Goal: Task Accomplishment & Management: Use online tool/utility

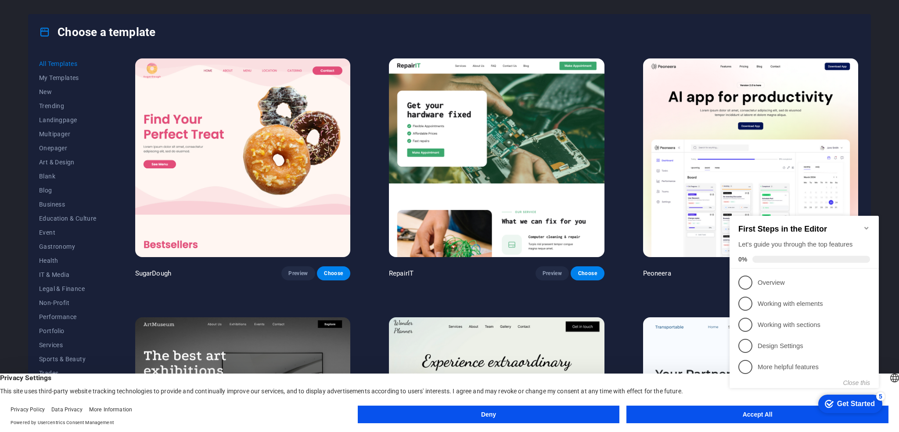
click at [864, 224] on icon "Minimize checklist" at bounding box center [866, 227] width 7 height 7
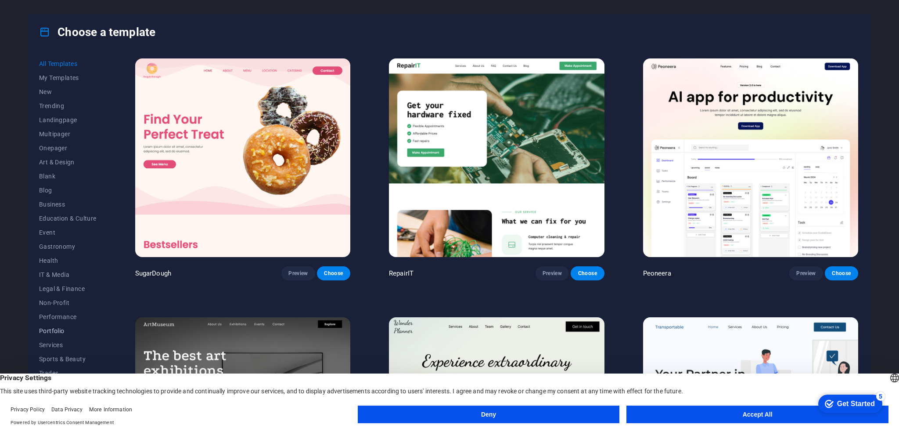
click at [58, 325] on button "Portfolio" at bounding box center [68, 331] width 58 height 14
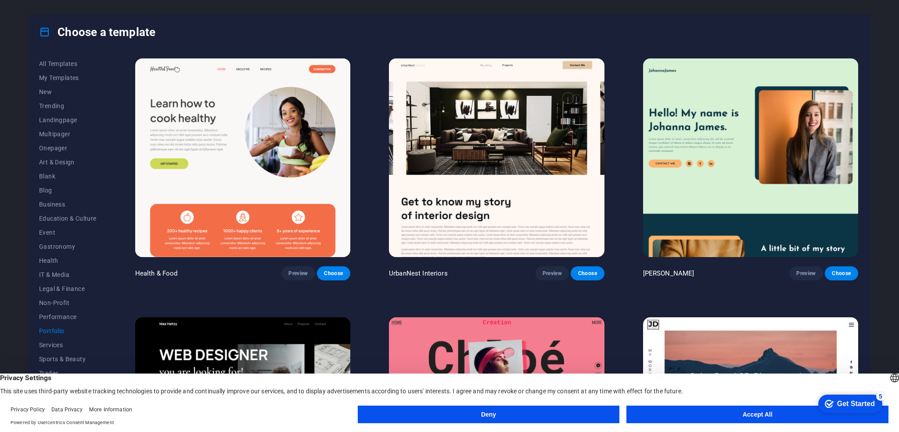
click at [741, 408] on button "Accept All" at bounding box center [757, 414] width 262 height 18
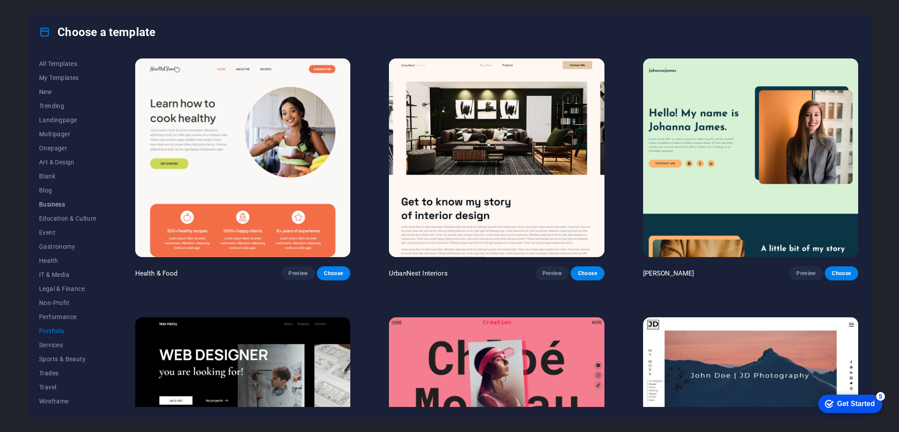
click at [62, 202] on span "Business" at bounding box center [68, 204] width 58 height 7
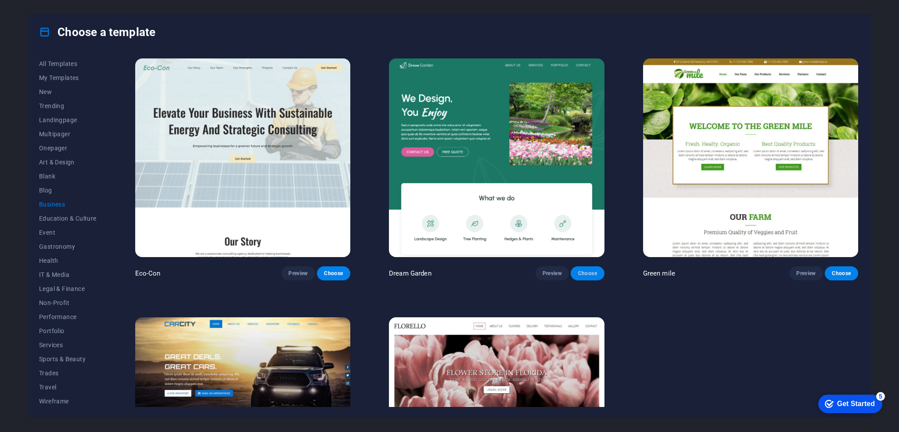
click at [583, 274] on span "Choose" at bounding box center [587, 273] width 19 height 7
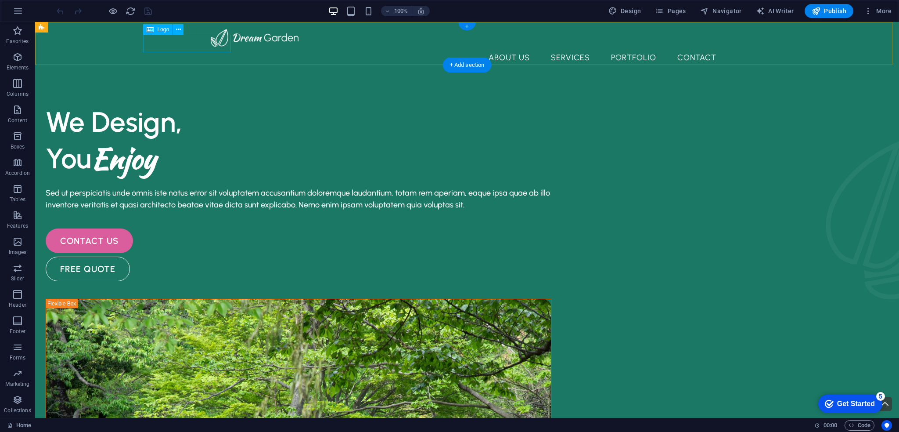
click at [211, 46] on div at bounding box center [467, 38] width 513 height 18
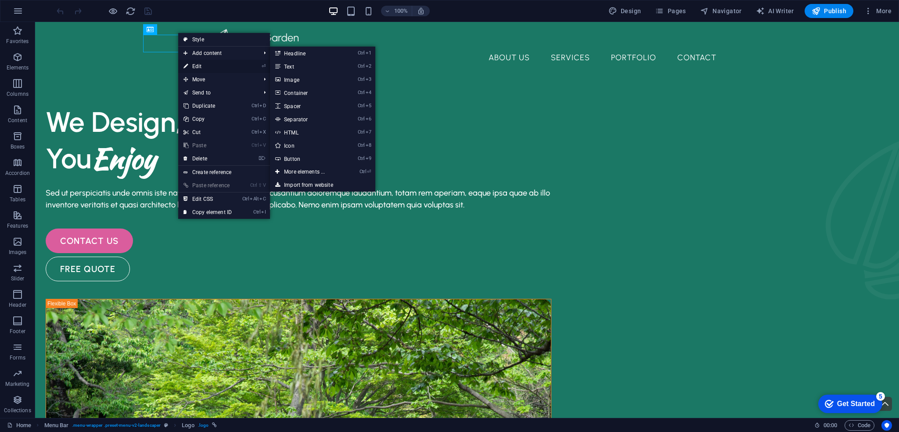
select select "px"
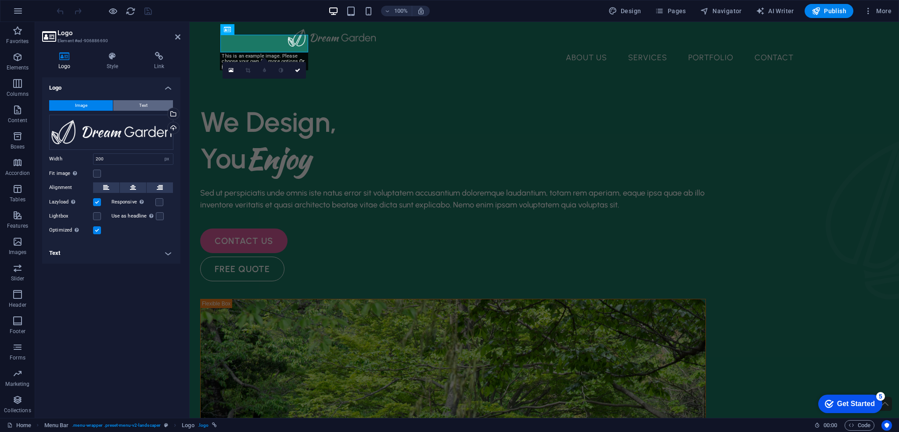
click at [140, 101] on span "Text" at bounding box center [143, 105] width 8 height 11
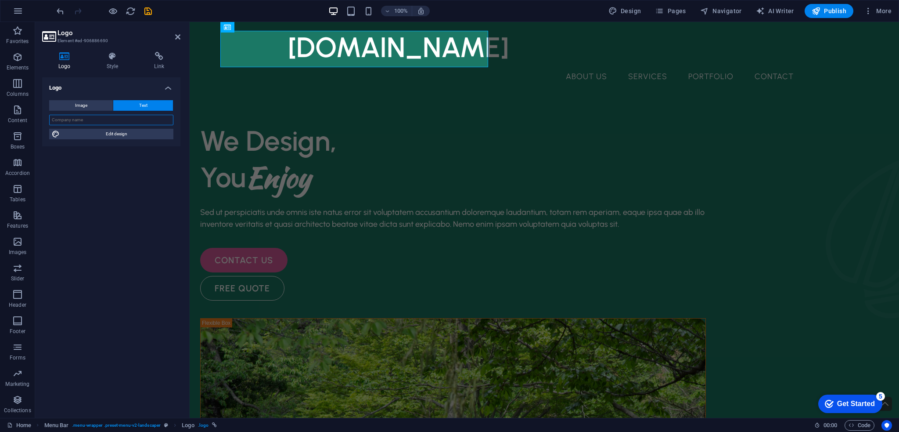
click at [103, 123] on input "text" at bounding box center [111, 120] width 124 height 11
click at [308, 54] on div "[DOMAIN_NAME]" at bounding box center [544, 47] width 513 height 36
click at [95, 117] on input "text" at bounding box center [111, 120] width 124 height 11
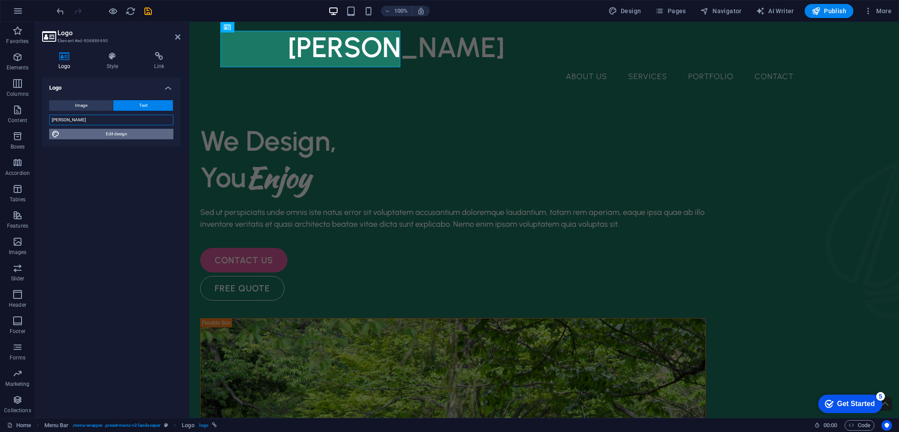
type input "[PERSON_NAME]"
click at [107, 135] on span "Edit design" at bounding box center [116, 134] width 108 height 11
select select "px"
select select "600"
select select "px"
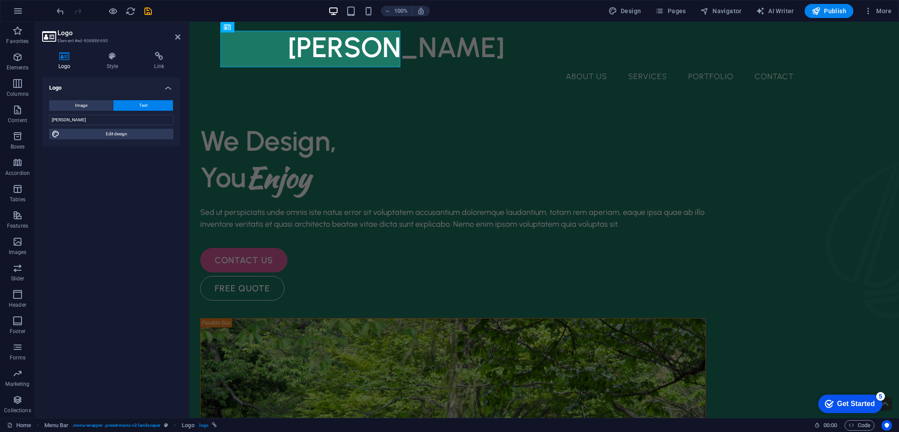
select select "rem"
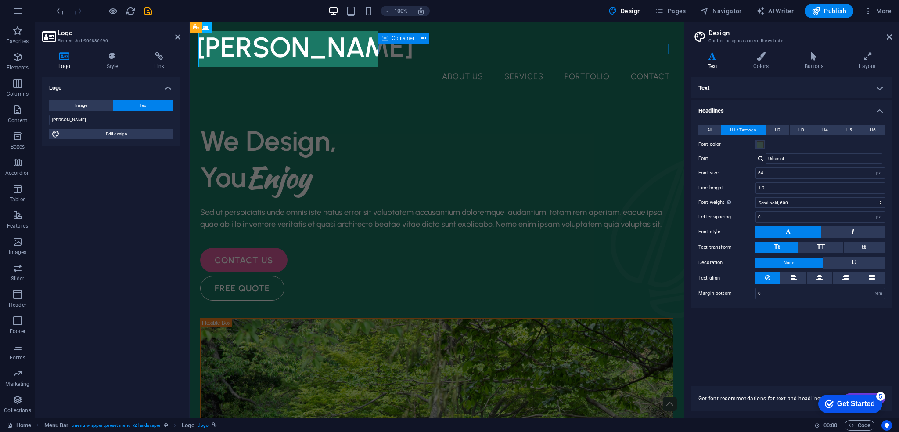
click at [190, 22] on div at bounding box center [190, 22] width 0 height 0
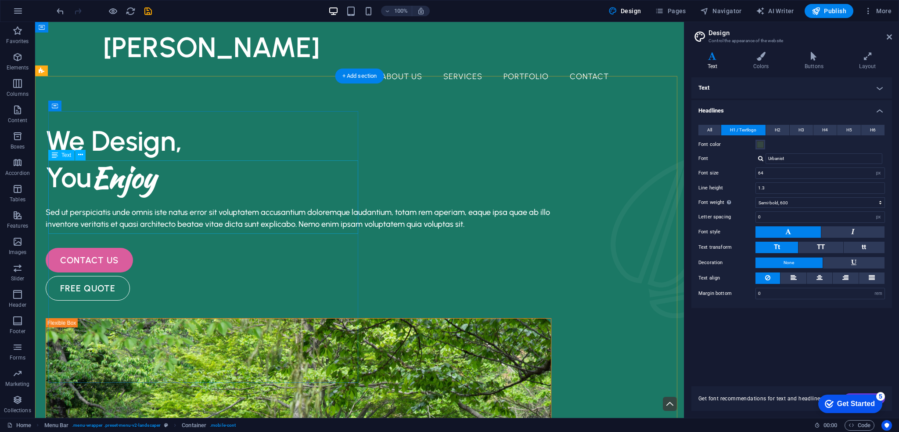
click at [142, 195] on div "We Design, You Enjoy" at bounding box center [299, 158] width 506 height 73
click at [145, 195] on div "We Design, You Enjoy" at bounding box center [299, 158] width 506 height 73
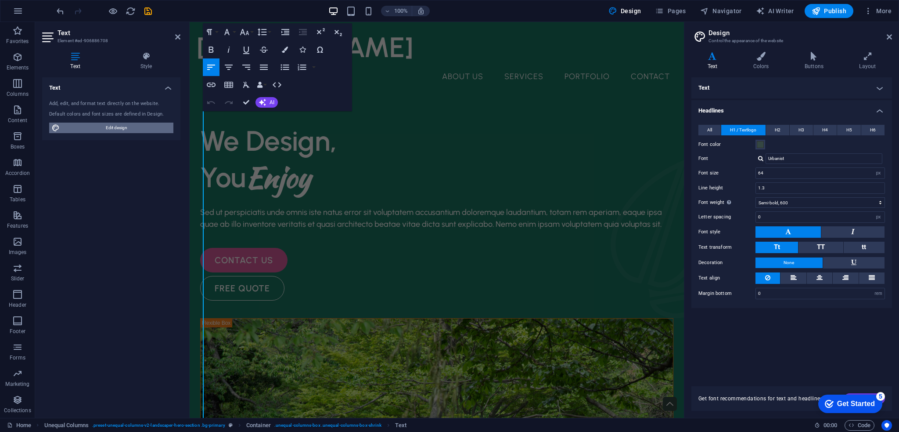
click at [116, 126] on span "Edit design" at bounding box center [116, 127] width 108 height 11
click at [144, 64] on h4 "Style" at bounding box center [146, 61] width 68 height 18
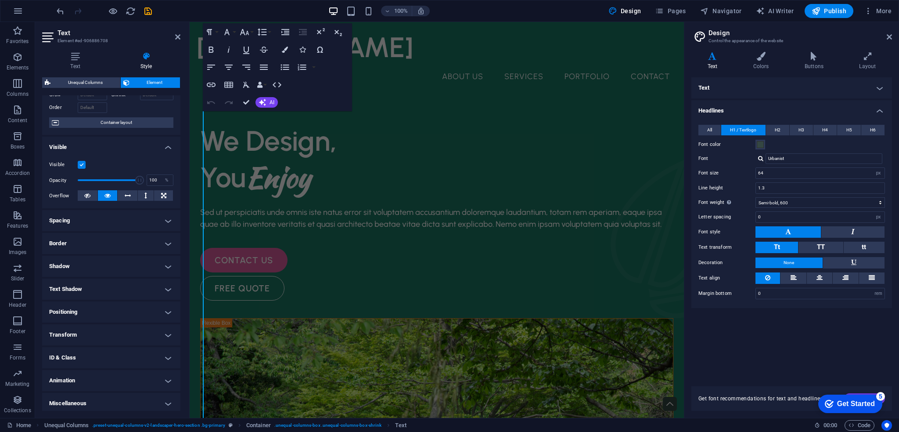
scroll to position [55, 0]
click at [890, 36] on icon at bounding box center [889, 36] width 5 height 7
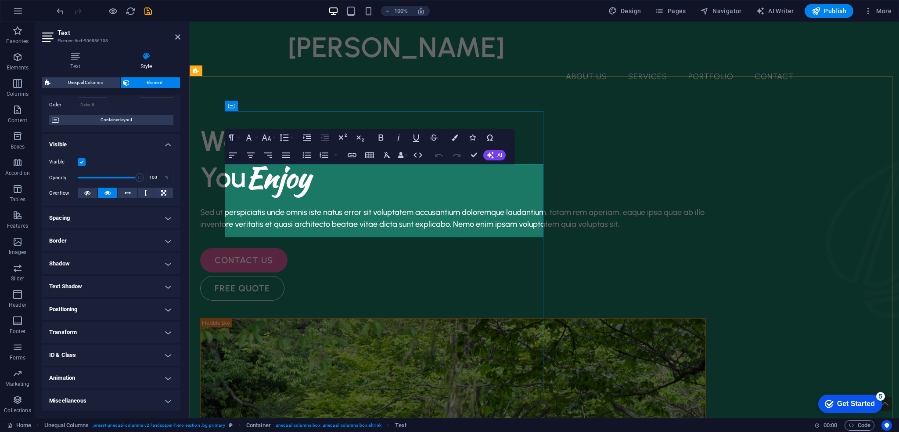
click at [302, 197] on span "Enjoy" at bounding box center [278, 177] width 65 height 40
drag, startPoint x: 358, startPoint y: 216, endPoint x: 281, endPoint y: 217, distance: 77.3
click at [281, 195] on h1 "You Enjoy" at bounding box center [453, 177] width 506 height 36
click at [502, 155] on span "AI" at bounding box center [499, 154] width 5 height 5
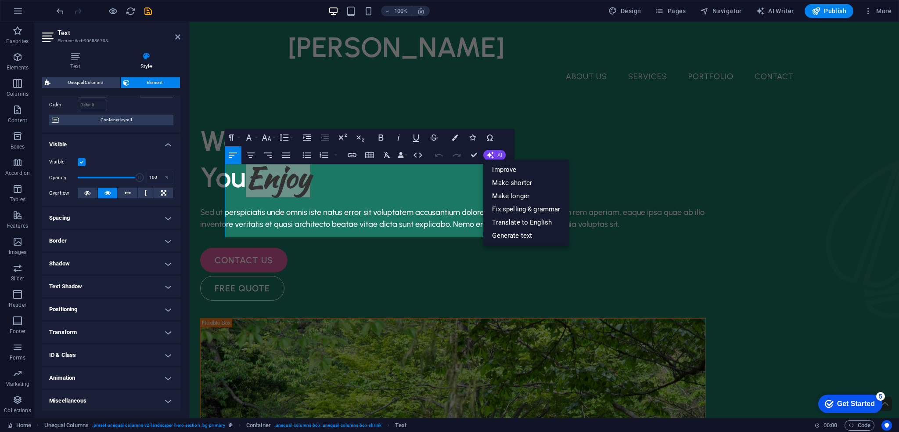
click at [497, 151] on button "AI" at bounding box center [494, 155] width 22 height 11
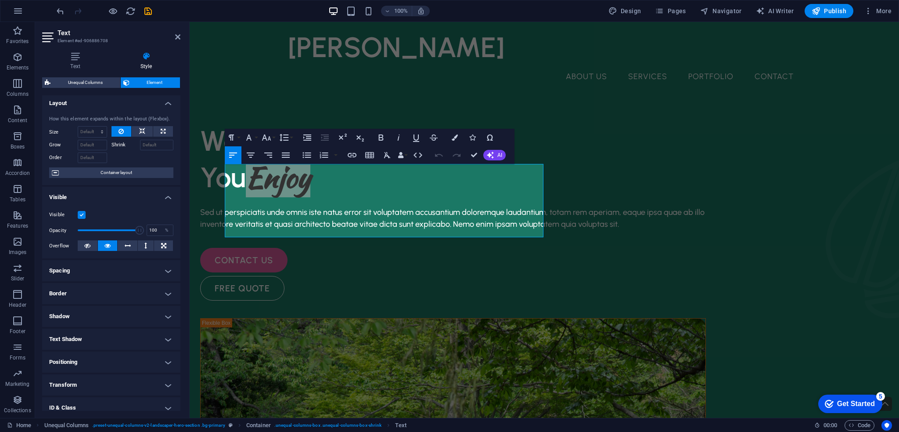
scroll to position [0, 0]
click at [79, 56] on icon at bounding box center [75, 56] width 66 height 9
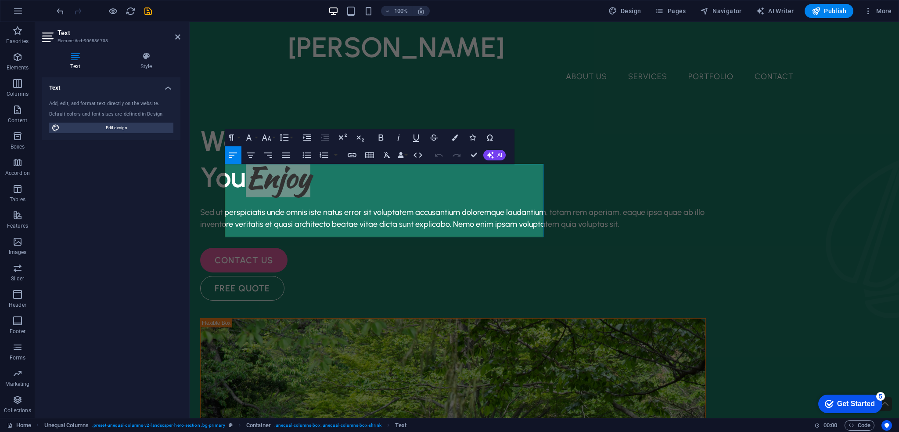
click at [105, 257] on div "Text Add, edit, and format text directly on the website. Default colors and fon…" at bounding box center [111, 243] width 138 height 333
click at [125, 119] on div "Add, edit, and format text directly on the website. Default colors and font siz…" at bounding box center [111, 116] width 138 height 47
click at [128, 124] on span "Edit design" at bounding box center [116, 127] width 108 height 11
select select "px"
select select "600"
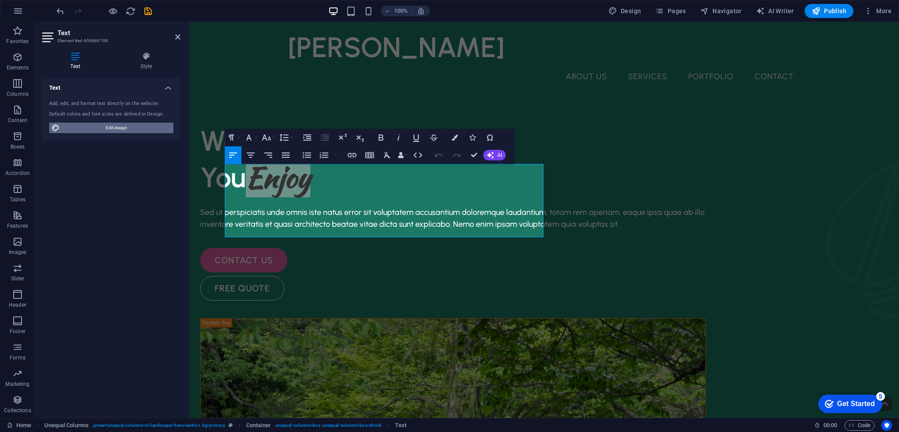
select select "px"
select select "rem"
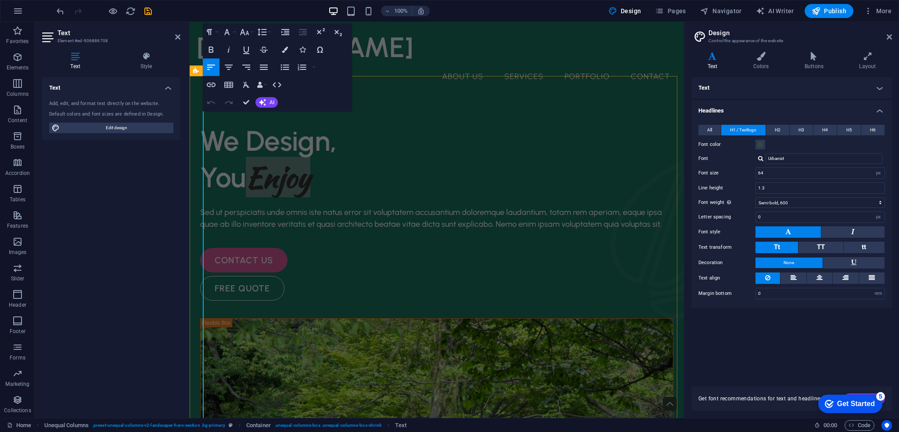
click at [572, 75] on div "[PERSON_NAME] About Us Services Portfolio Contact" at bounding box center [437, 58] width 494 height 72
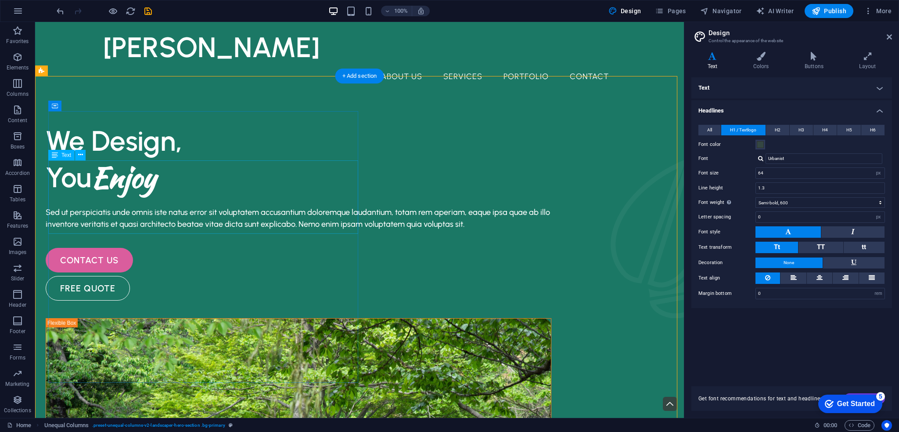
click at [117, 195] on div "We Design, You Enjoy" at bounding box center [299, 158] width 506 height 73
click at [154, 195] on div "We Design, You Enjoy" at bounding box center [299, 158] width 506 height 73
click at [162, 195] on div "We Design, You Enjoy" at bounding box center [299, 158] width 506 height 73
click at [168, 195] on div "We Design, You Enjoy" at bounding box center [299, 158] width 506 height 73
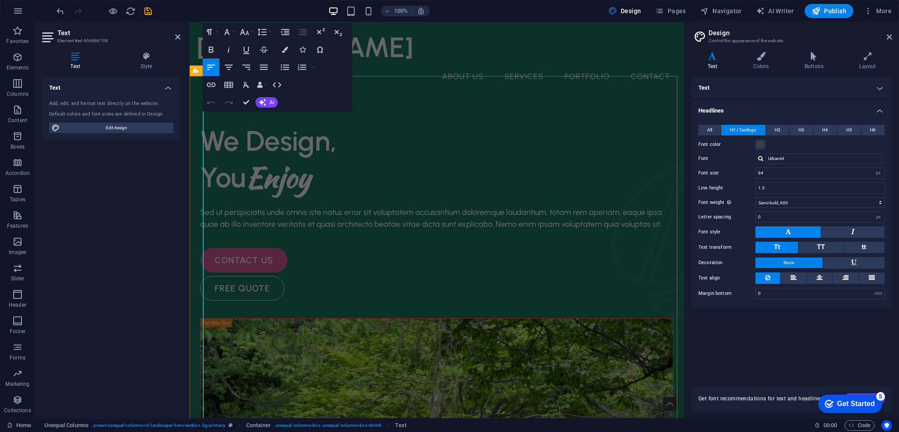
drag, startPoint x: 426, startPoint y: 89, endPoint x: 581, endPoint y: 89, distance: 155.4
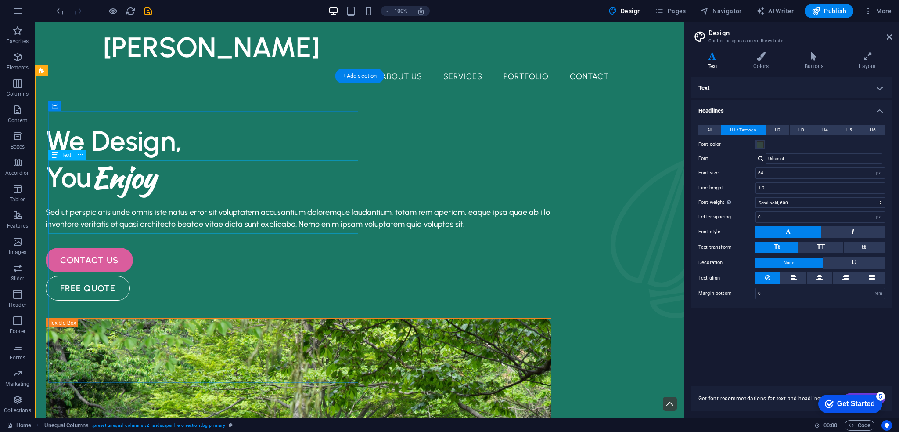
click at [140, 186] on div "We Design, You Enjoy" at bounding box center [299, 158] width 506 height 73
click at [61, 153] on div "Text" at bounding box center [61, 155] width 26 height 11
click at [77, 155] on button at bounding box center [80, 155] width 11 height 11
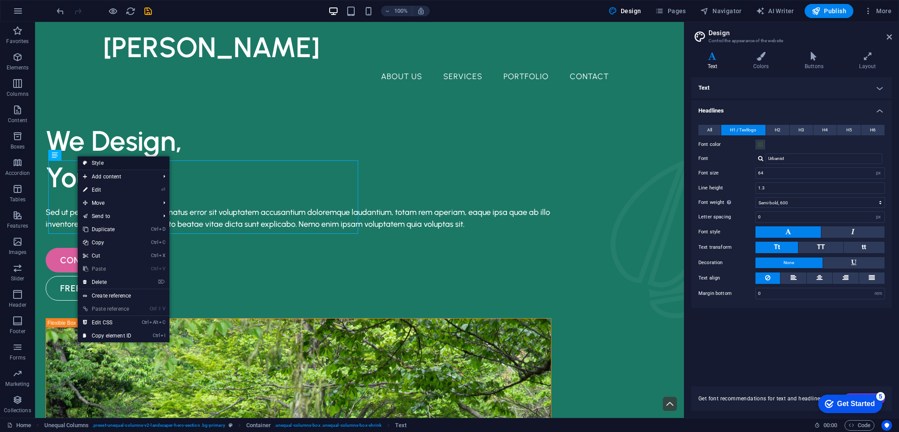
click at [108, 160] on link "Style" at bounding box center [124, 162] width 92 height 13
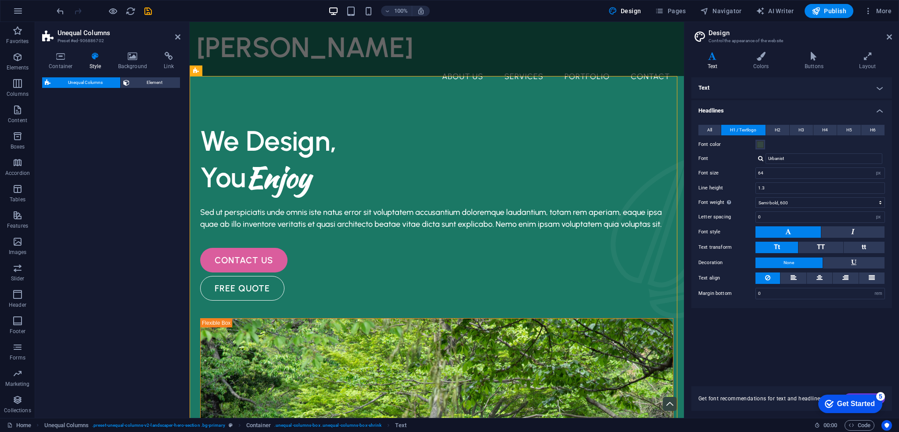
select select "%"
select select "px"
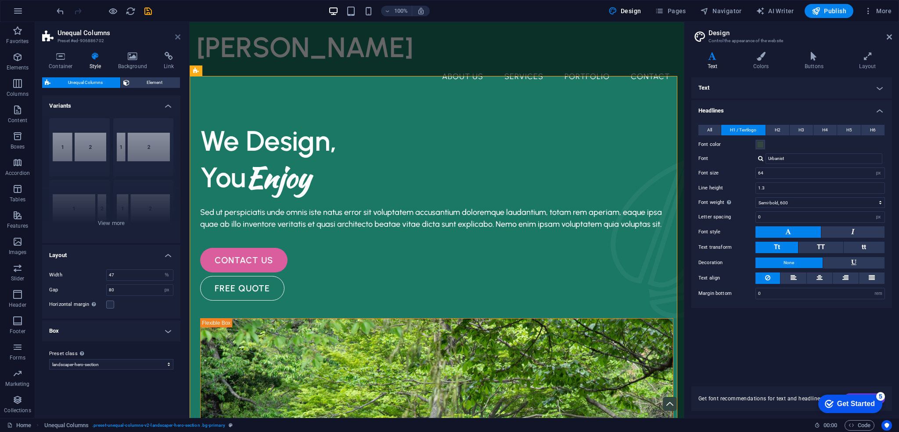
click at [180, 35] on icon at bounding box center [177, 36] width 5 height 7
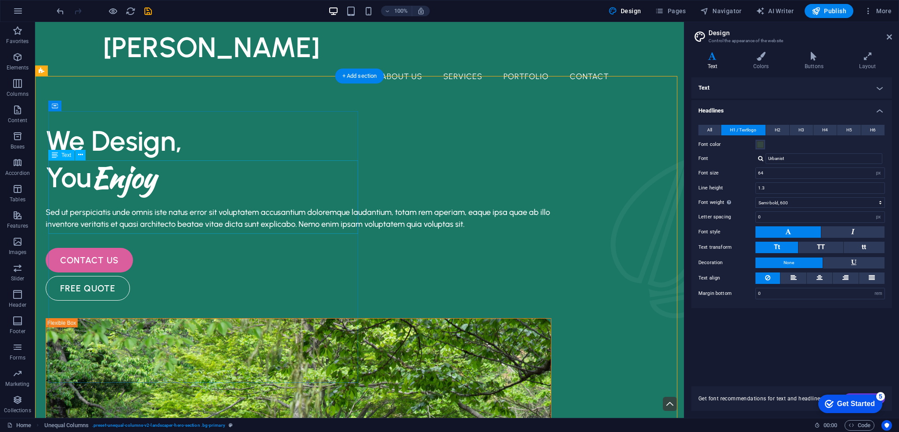
click at [168, 195] on div "We Design, You Enjoy" at bounding box center [299, 158] width 506 height 73
click at [153, 195] on div "We Design, You Enjoy" at bounding box center [299, 158] width 506 height 73
click at [162, 195] on div "We Design, You Enjoy" at bounding box center [299, 158] width 506 height 73
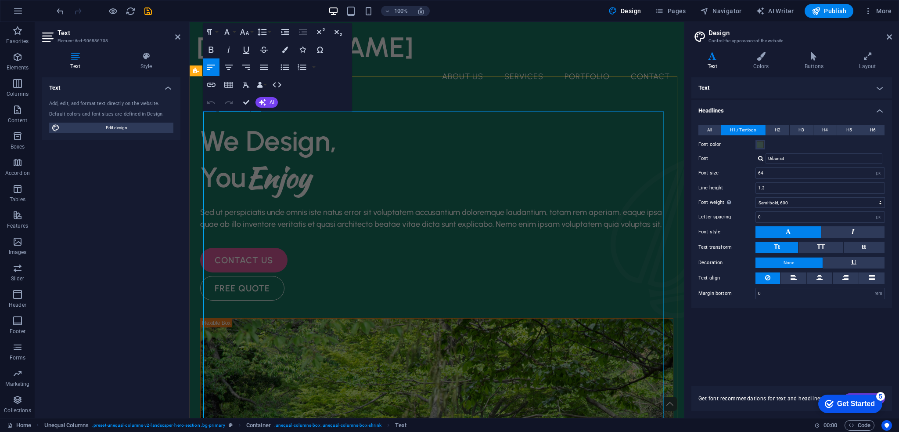
click at [420, 74] on div "[PERSON_NAME] About Us Services Portfolio Contact" at bounding box center [437, 58] width 494 height 72
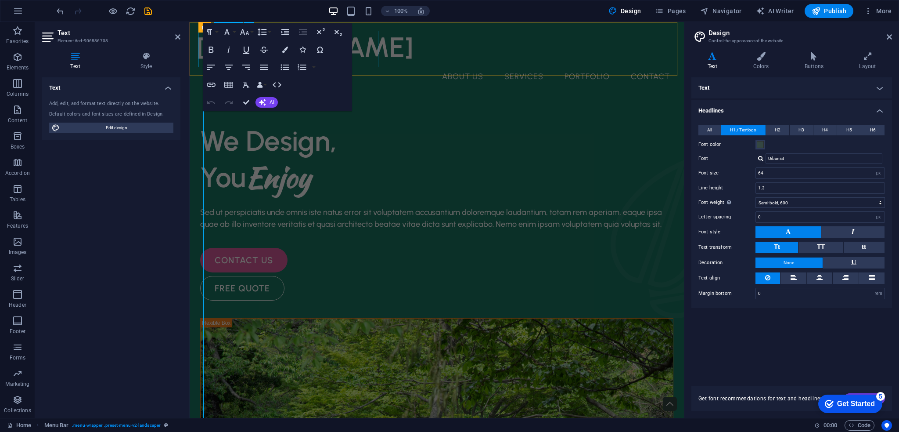
click at [521, 59] on header "[PERSON_NAME] About Us Services Portfolio Contact" at bounding box center [437, 58] width 494 height 72
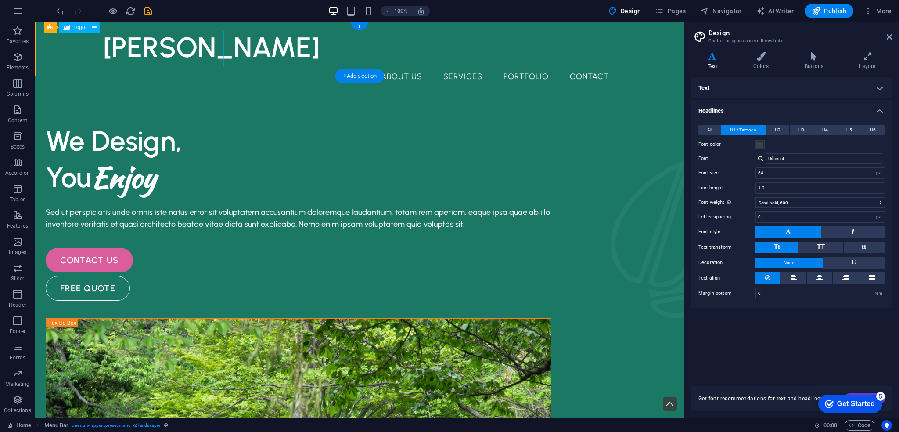
click at [173, 51] on div "[PERSON_NAME]" at bounding box center [359, 47] width 513 height 36
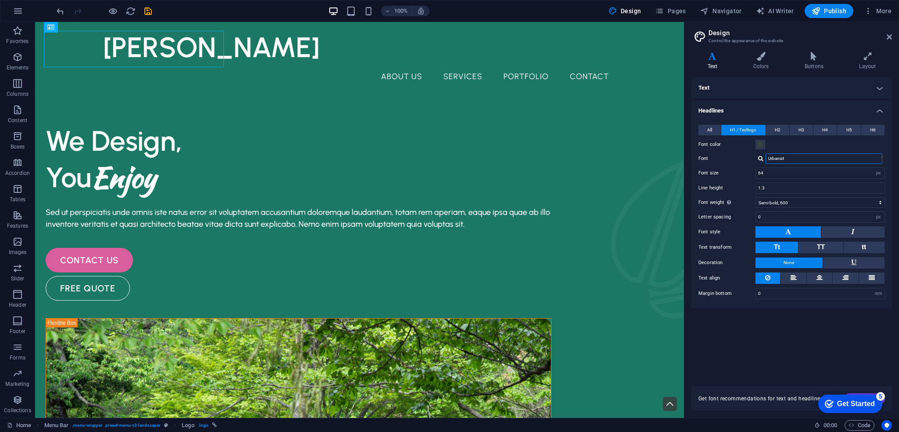
click at [783, 158] on input "Urbanist" at bounding box center [824, 158] width 117 height 11
click at [756, 159] on div "Urbanist" at bounding box center [821, 158] width 130 height 11
click at [759, 159] on div at bounding box center [760, 158] width 5 height 6
click at [777, 168] on div "Kaushan Script" at bounding box center [826, 170] width 116 height 9
type input "Kaushan Script"
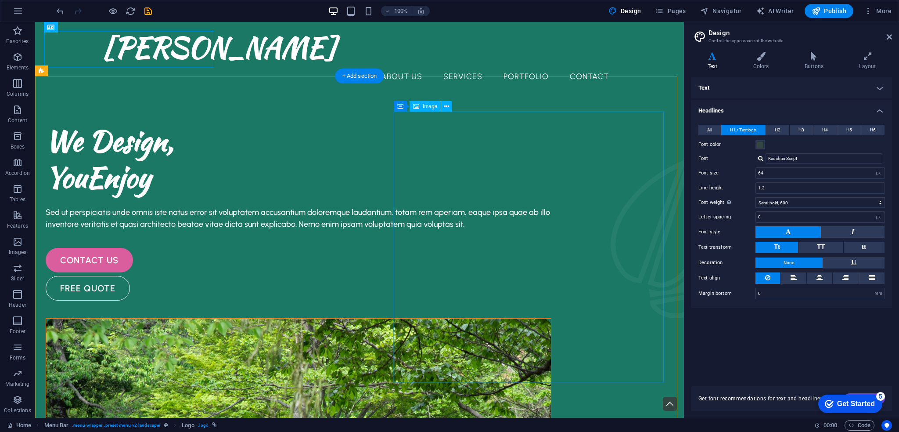
click at [432, 101] on div "Image" at bounding box center [425, 106] width 31 height 11
click at [427, 107] on span "Image" at bounding box center [430, 106] width 14 height 5
click at [448, 107] on icon at bounding box center [446, 106] width 5 height 9
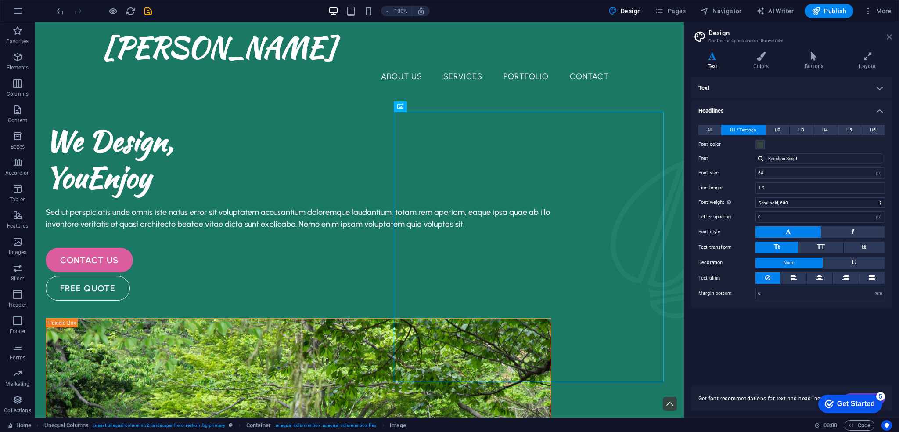
click at [890, 39] on icon at bounding box center [889, 36] width 5 height 7
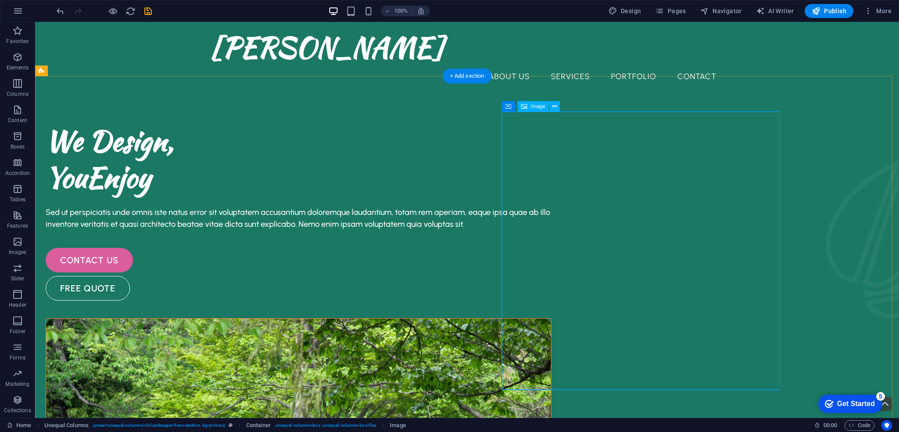
select select "%"
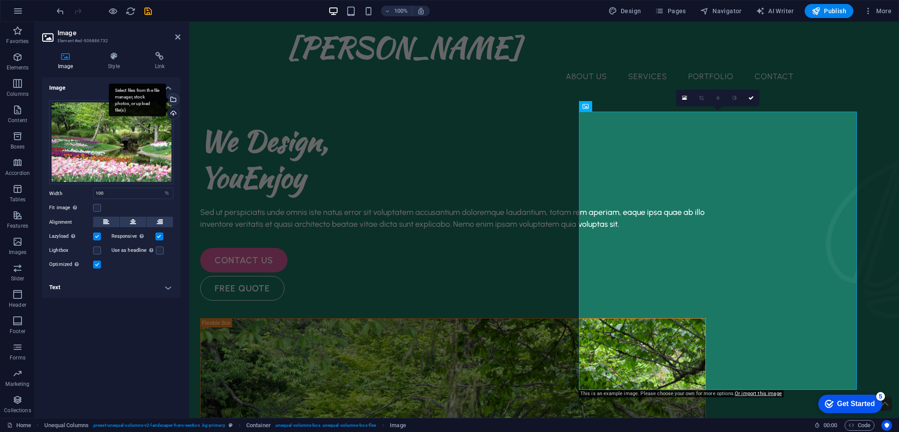
click at [166, 99] on div "Select files from the file manager, stock photos, or upload file(s)" at bounding box center [137, 99] width 57 height 33
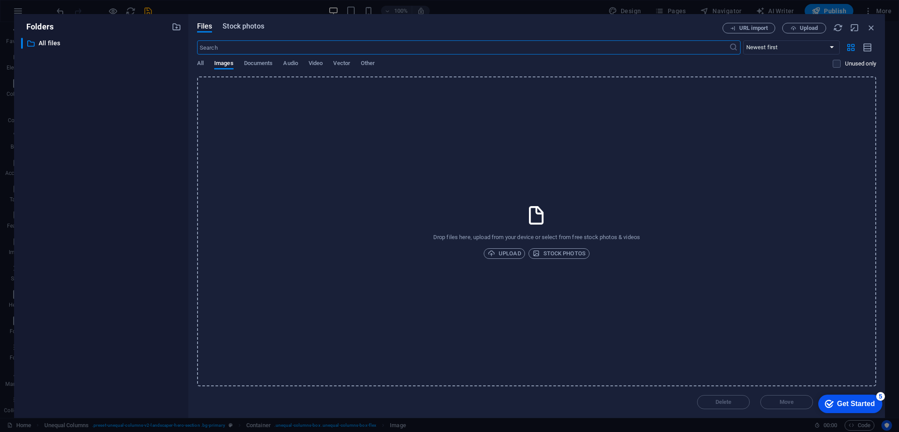
click at [250, 23] on span "Stock photos" at bounding box center [243, 26] width 41 height 11
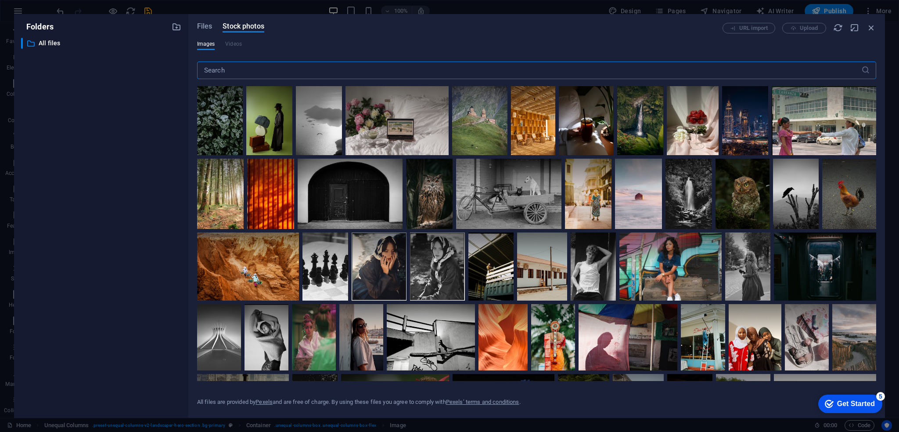
click at [289, 68] on input "text" at bounding box center [529, 70] width 664 height 18
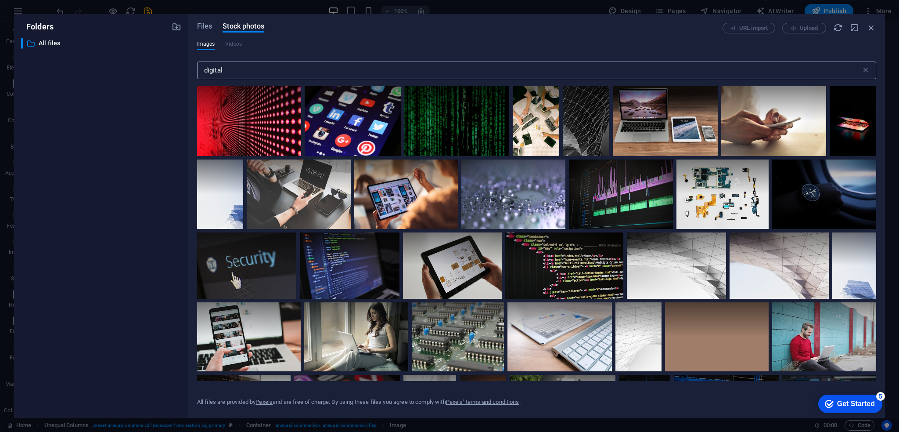
click at [289, 68] on input "digital" at bounding box center [529, 70] width 664 height 18
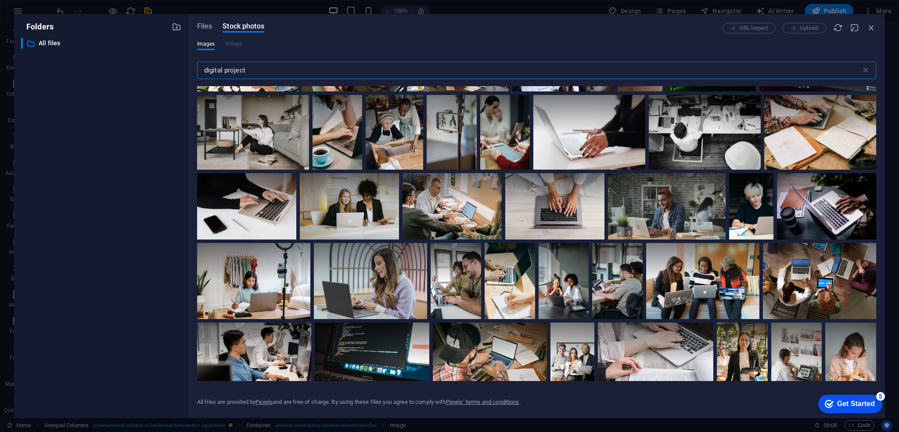
scroll to position [564, 0]
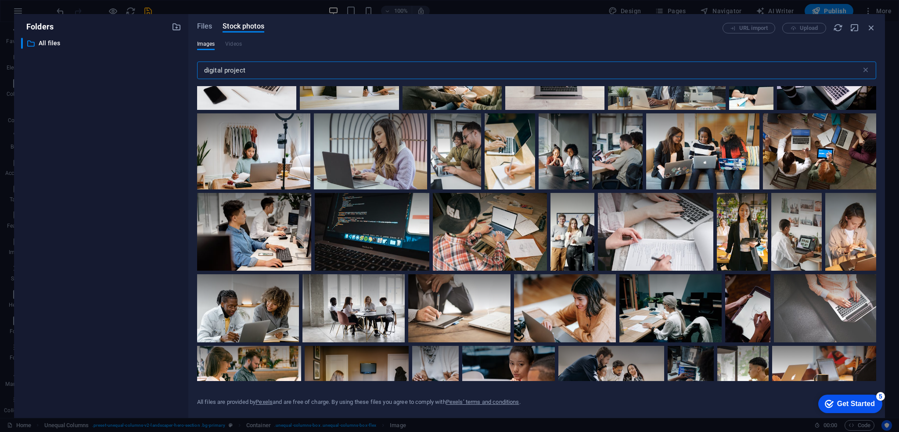
drag, startPoint x: 223, startPoint y: 73, endPoint x: 263, endPoint y: 78, distance: 40.2
click at [263, 78] on input "digital project" at bounding box center [529, 70] width 664 height 18
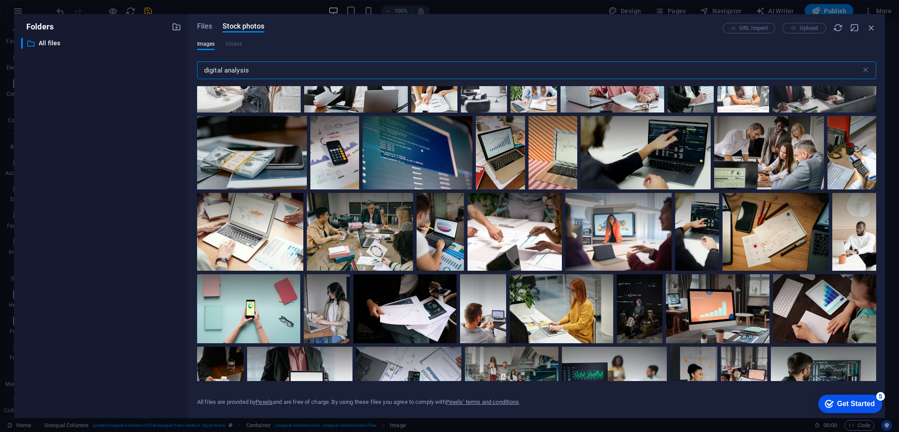
scroll to position [1170, 0]
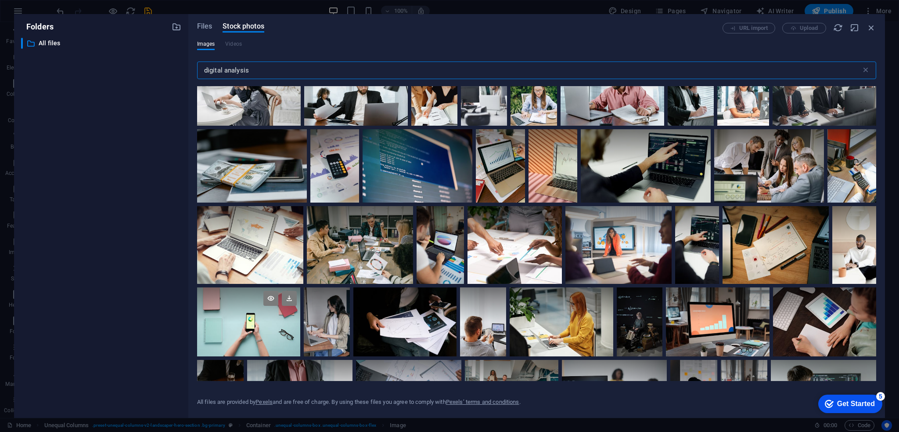
type input "digital analysis"
click at [266, 325] on div at bounding box center [249, 321] width 104 height 69
click at [842, 403] on div "Get Started" at bounding box center [856, 404] width 38 height 8
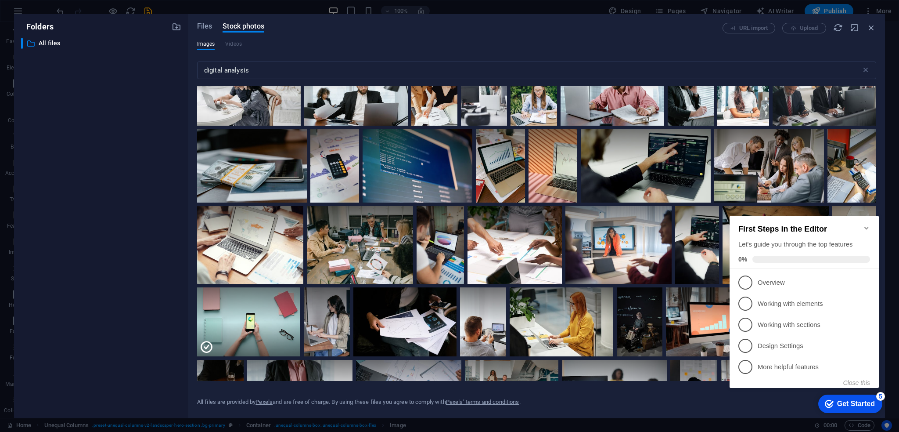
click at [864, 224] on icon "Minimize checklist" at bounding box center [866, 227] width 7 height 7
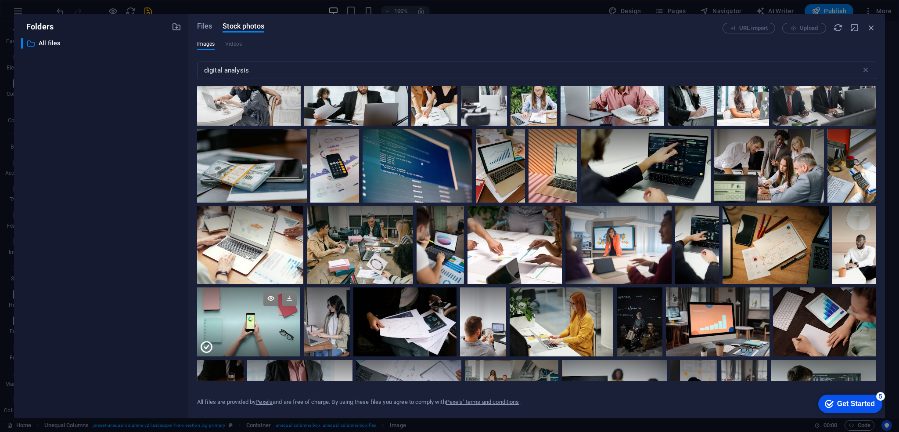
click at [230, 326] on div at bounding box center [249, 339] width 104 height 35
click at [263, 314] on div at bounding box center [249, 304] width 104 height 35
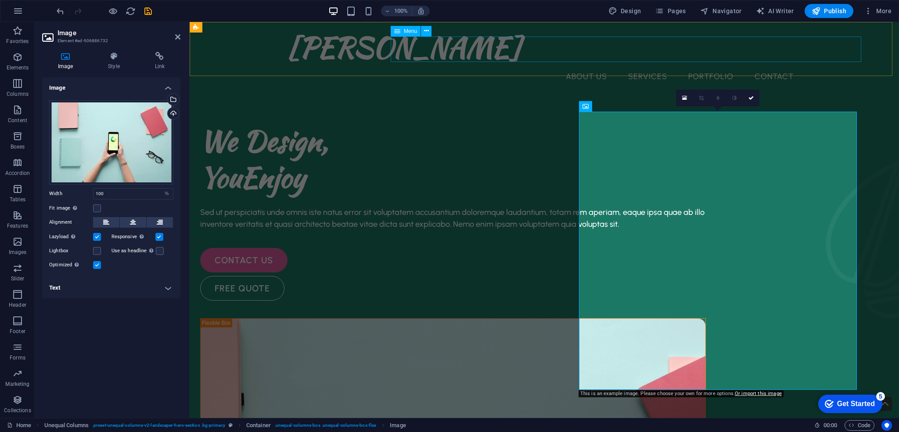
click at [486, 65] on nav "About Us Services Portfolio Contact" at bounding box center [544, 76] width 513 height 22
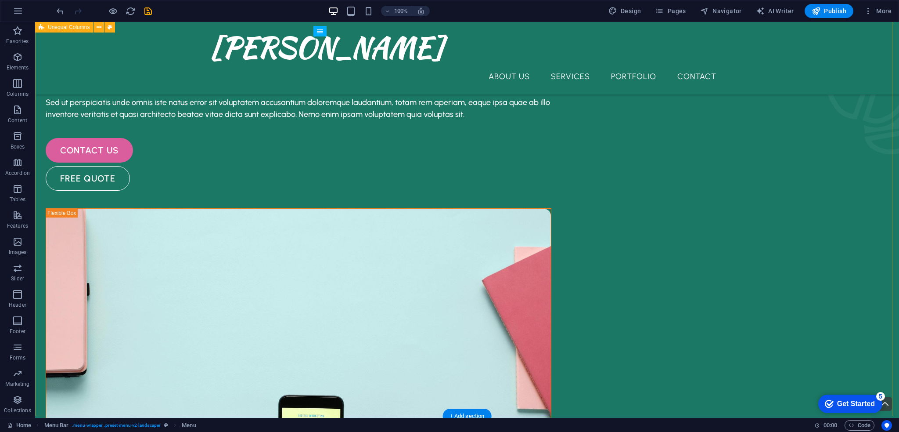
scroll to position [0, 0]
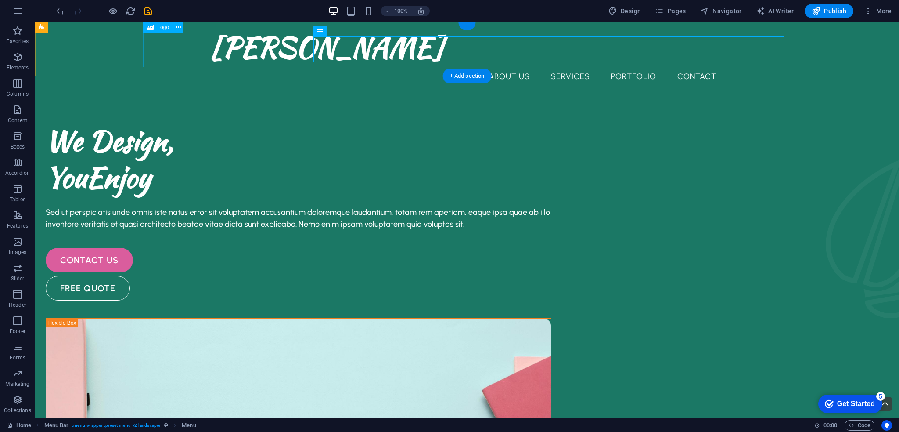
click at [211, 61] on div "[PERSON_NAME]" at bounding box center [467, 47] width 513 height 36
click at [52, 41] on div "[PERSON_NAME] About Us Services Portfolio Contact" at bounding box center [467, 58] width 864 height 72
click at [17, 65] on p "Elements" at bounding box center [18, 67] width 22 height 7
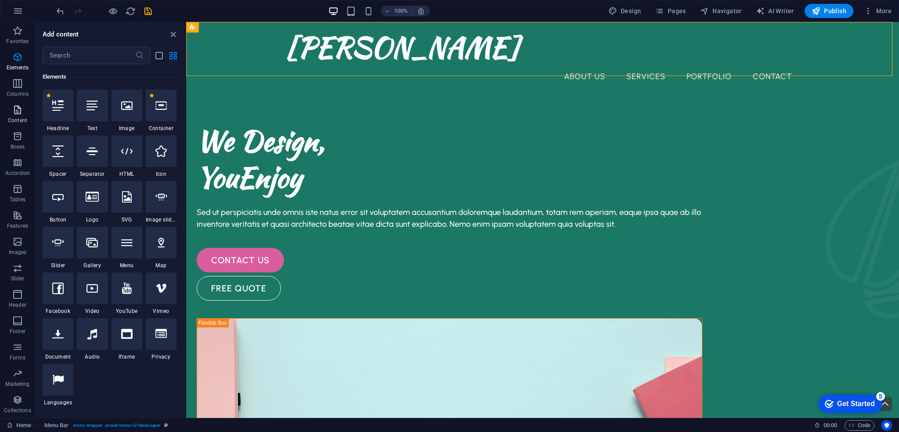
click at [25, 110] on span "Content" at bounding box center [17, 114] width 35 height 21
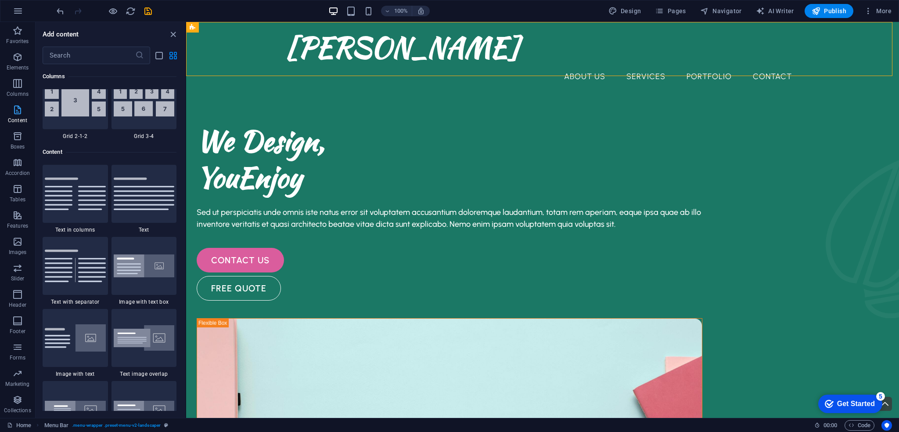
scroll to position [1536, 0]
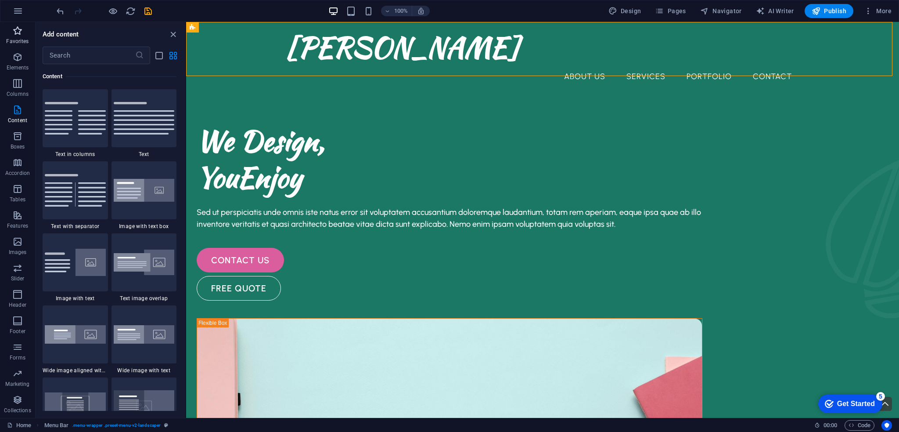
click at [20, 39] on p "Favorites" at bounding box center [17, 41] width 22 height 7
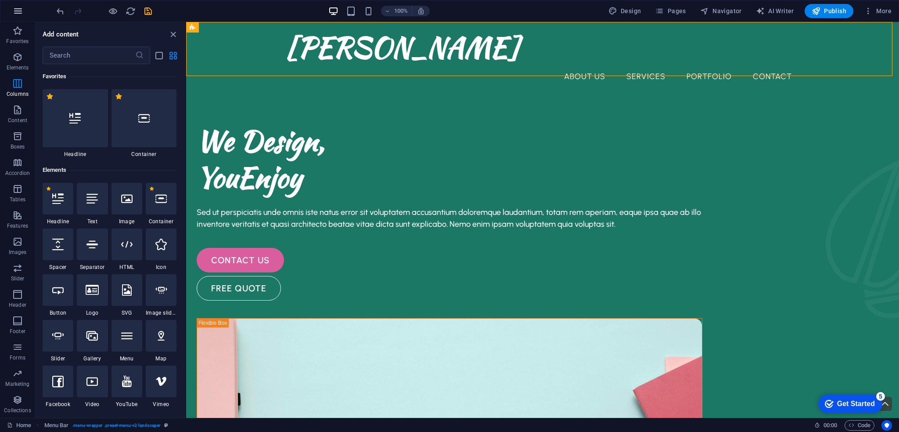
scroll to position [0, 0]
click at [286, 48] on div "[PERSON_NAME]" at bounding box center [542, 47] width 513 height 36
click at [209, 48] on div "[PERSON_NAME] About Us Services Portfolio Contact" at bounding box center [542, 58] width 713 height 72
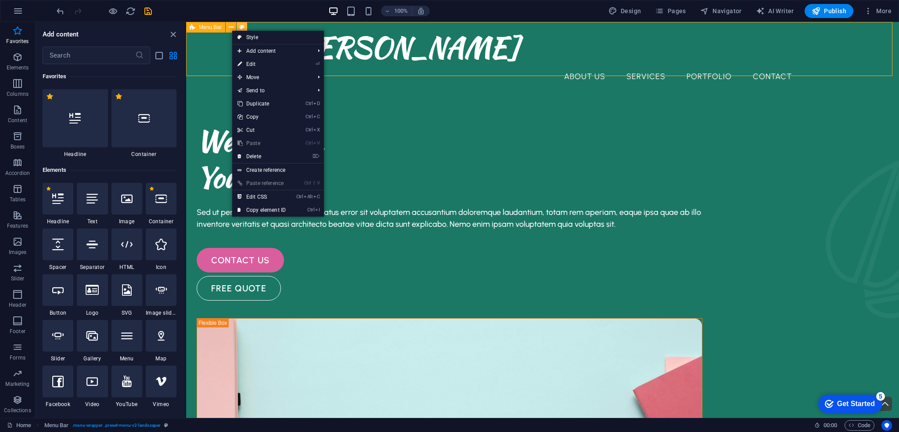
click at [0, 0] on button at bounding box center [0, 0] width 0 height 0
select select "rem"
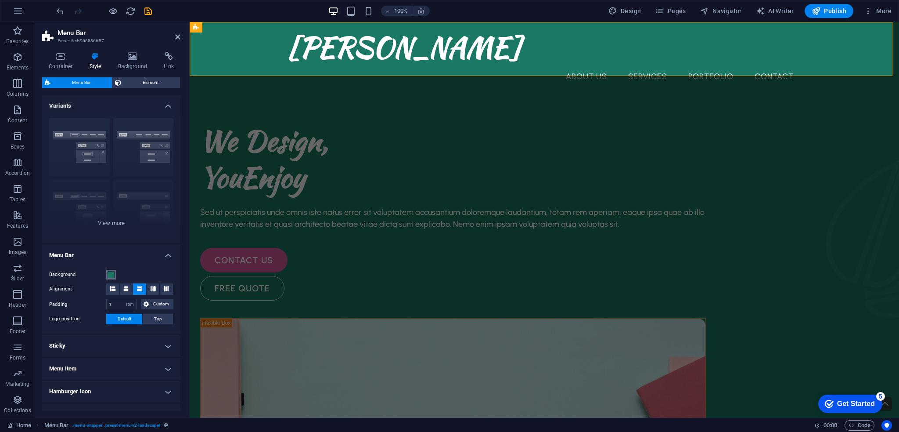
click at [109, 271] on span at bounding box center [111, 274] width 7 height 7
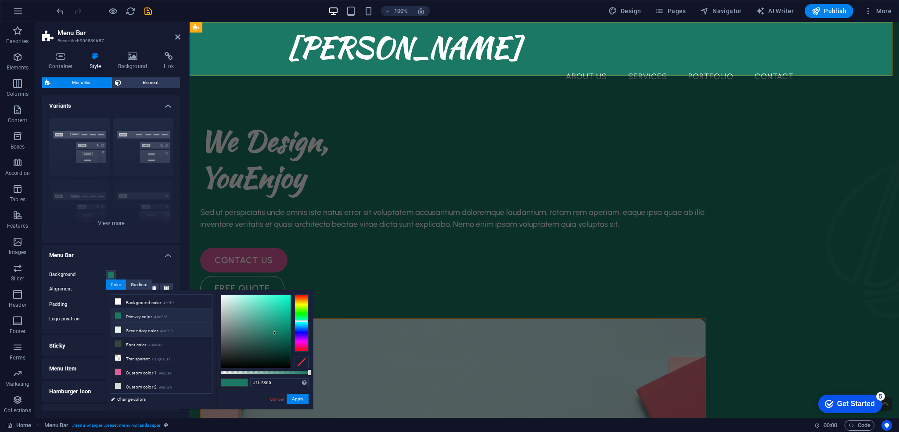
click at [140, 326] on li "Secondary color #e8f1f0" at bounding box center [161, 330] width 101 height 14
type input "#e8f1f0"
click at [295, 399] on button "Apply" at bounding box center [298, 398] width 22 height 11
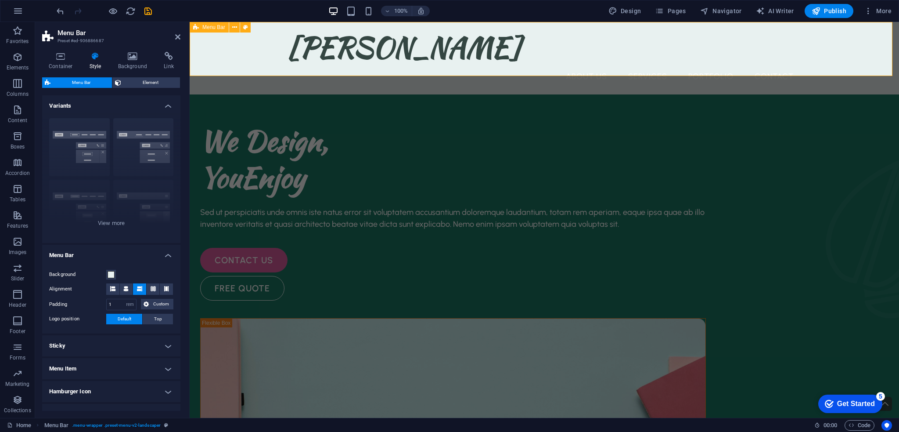
click at [196, 61] on div "[PERSON_NAME] About Us Services Portfolio Contact" at bounding box center [544, 58] width 709 height 72
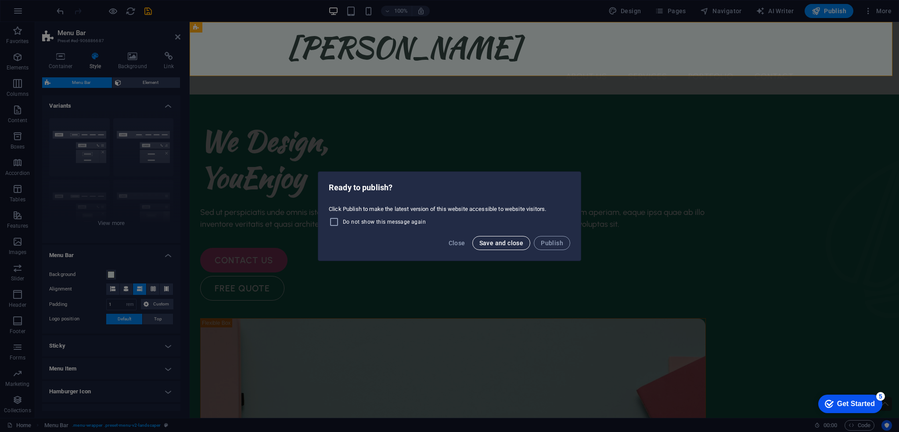
click at [486, 245] on span "Save and close" at bounding box center [501, 242] width 44 height 7
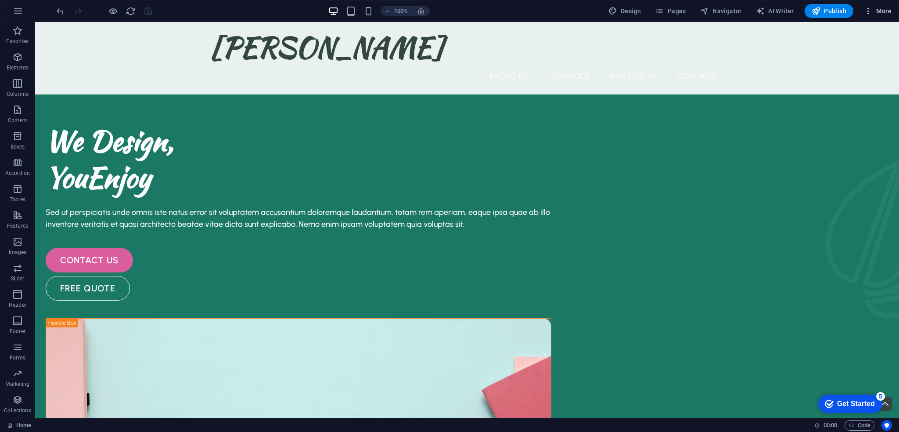
click at [0, 0] on button "More" at bounding box center [0, 0] width 0 height 0
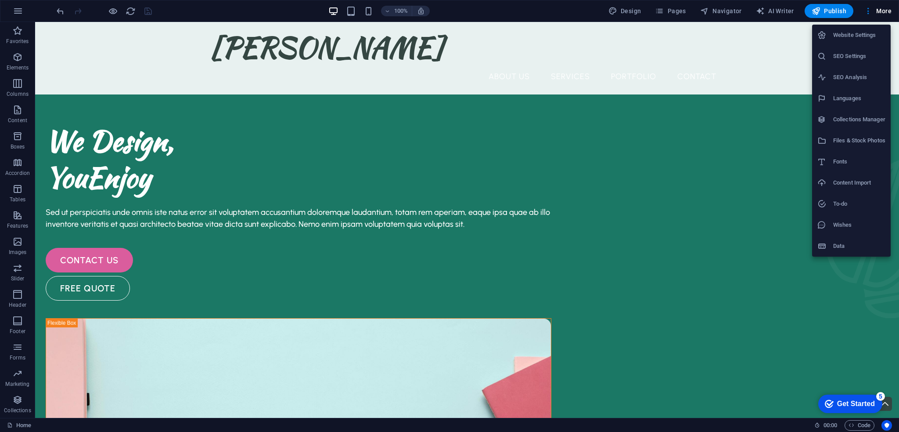
click at [18, 10] on div at bounding box center [449, 216] width 899 height 432
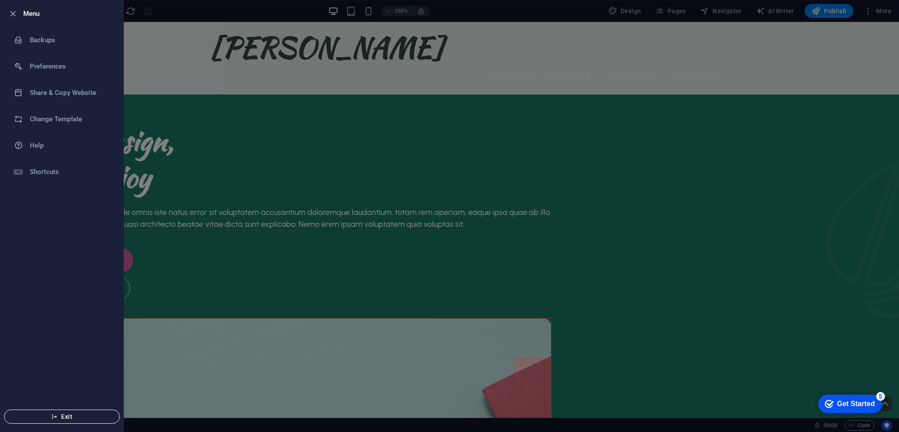
click at [55, 414] on icon "button" at bounding box center [54, 416] width 6 height 6
